Goal: Check status: Check status

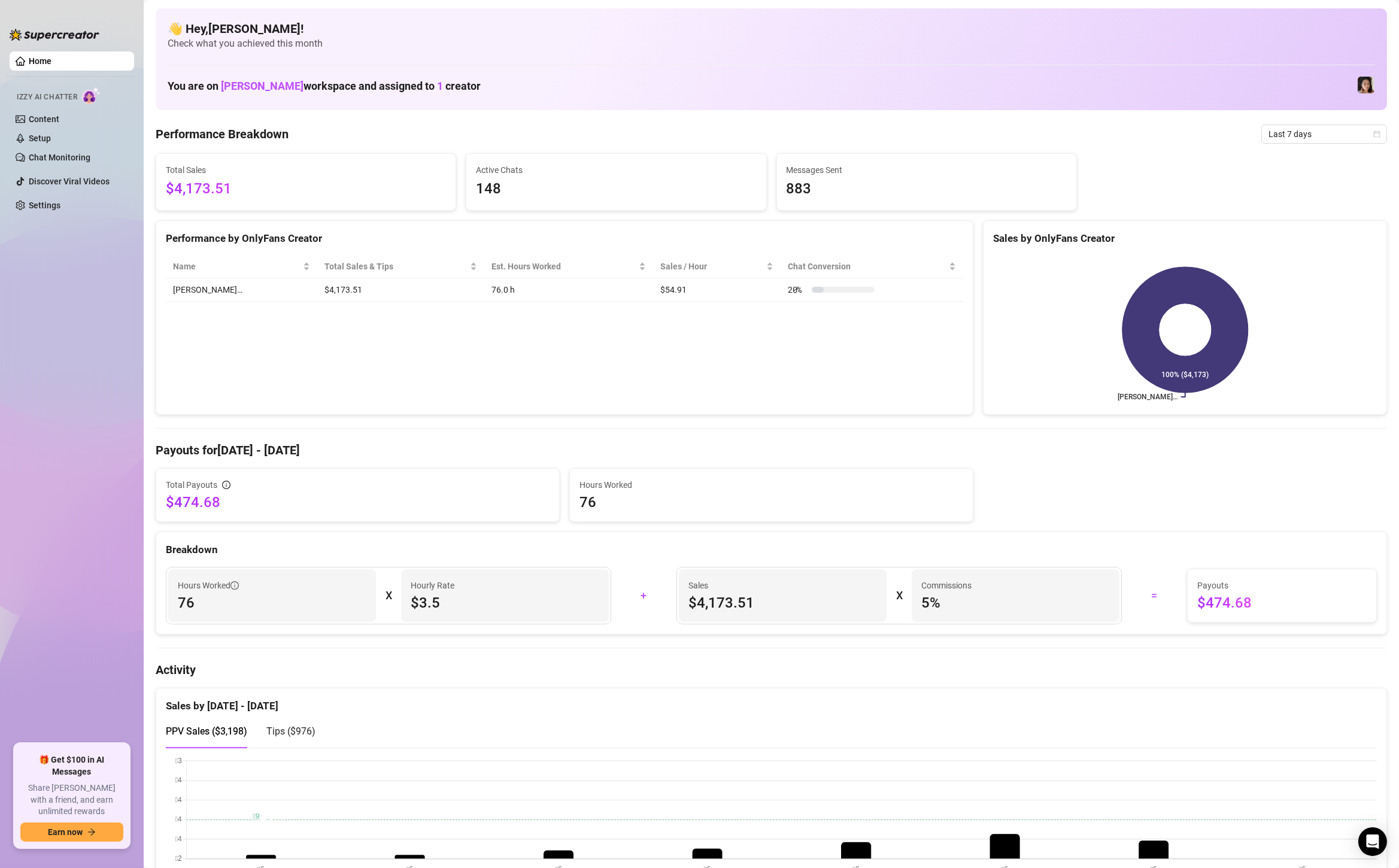
click at [1320, 139] on span "Last 7 days" at bounding box center [1324, 134] width 111 height 18
click at [1322, 226] on div "Custom date" at bounding box center [1325, 234] width 121 height 19
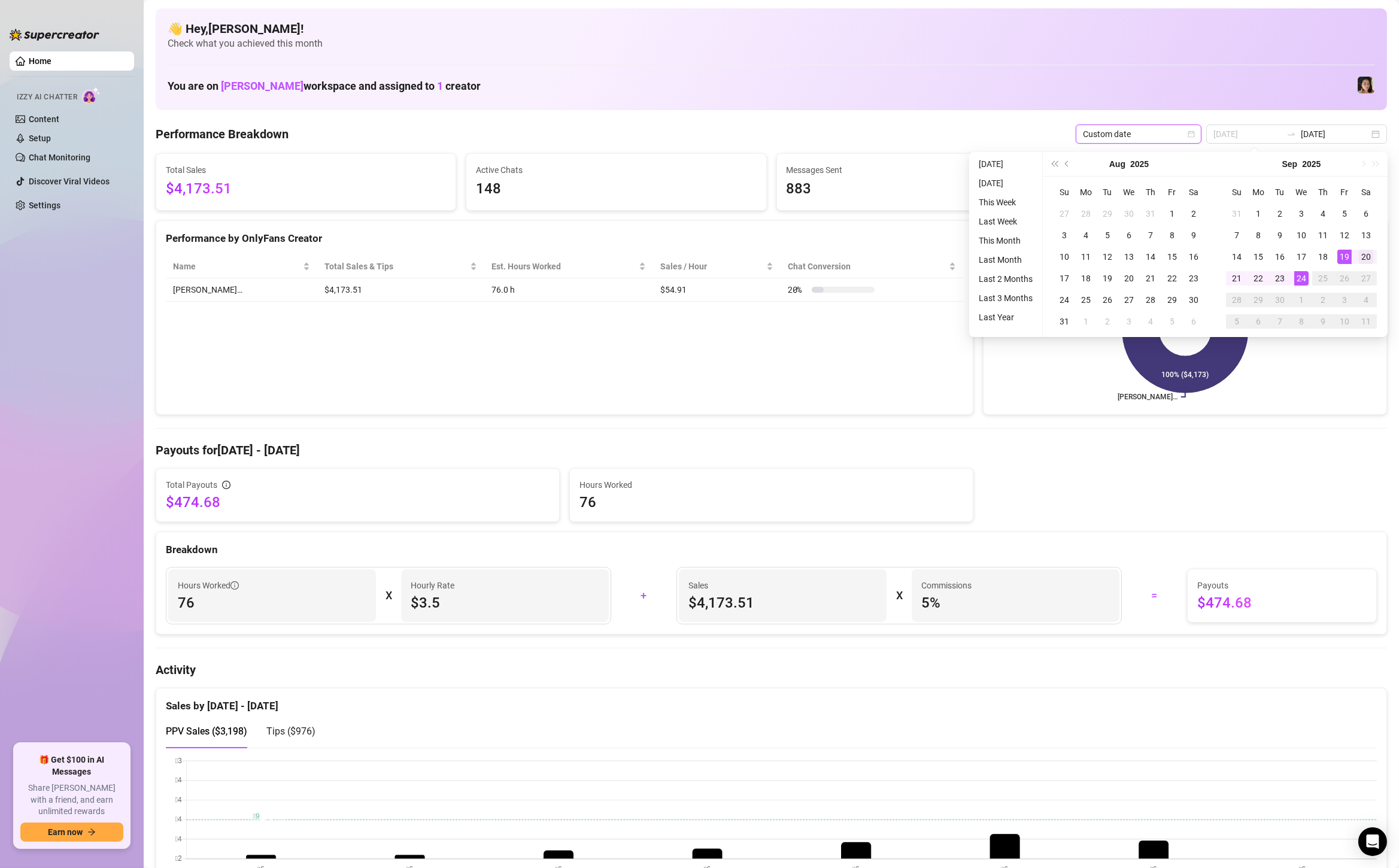
type input "[DATE]"
click at [1367, 258] on div "20" at bounding box center [1366, 257] width 15 height 15
type input "[DATE]"
click at [1303, 278] on div "24" at bounding box center [1302, 278] width 15 height 15
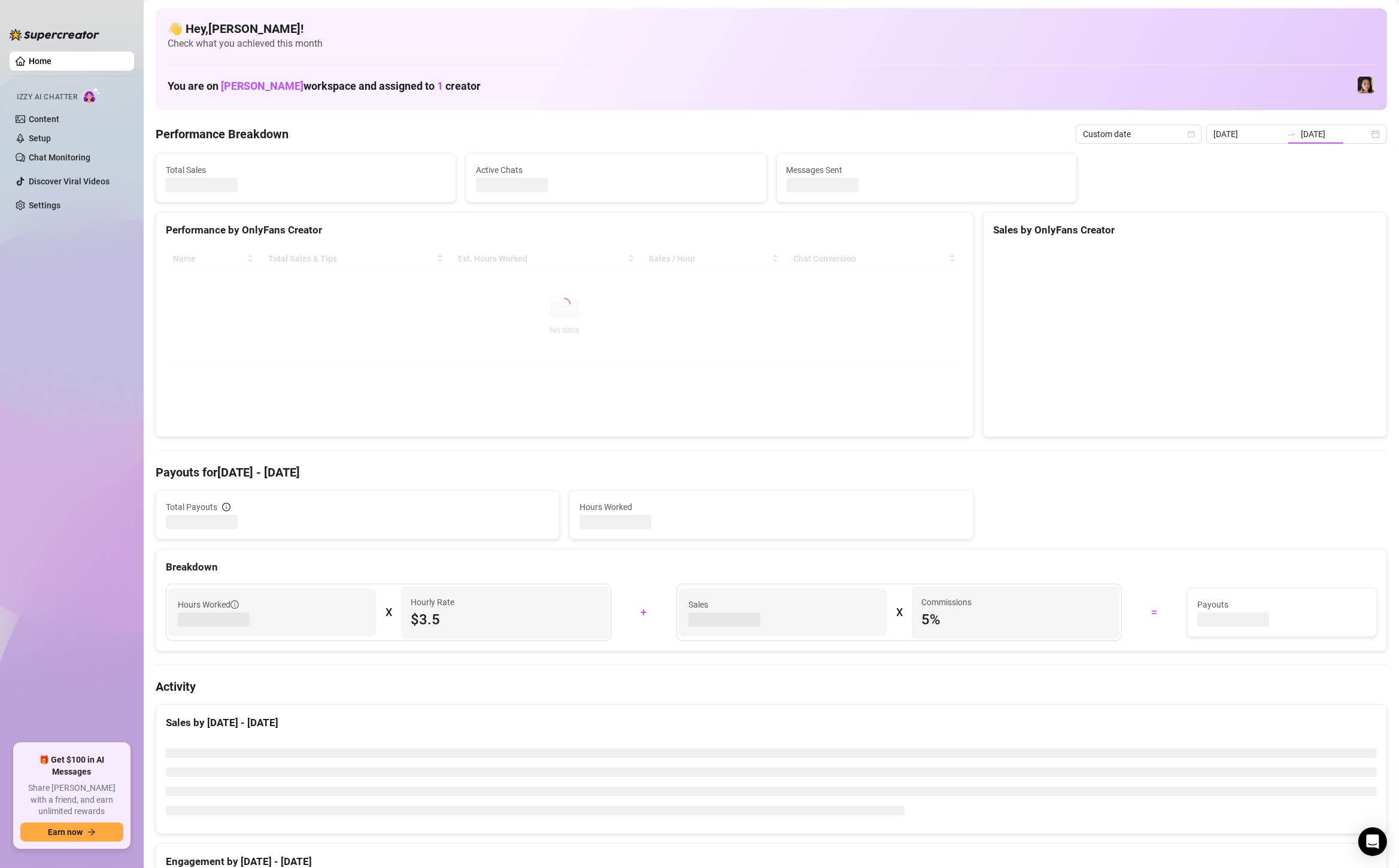
type input "[DATE]"
